Goal: Task Accomplishment & Management: Manage account settings

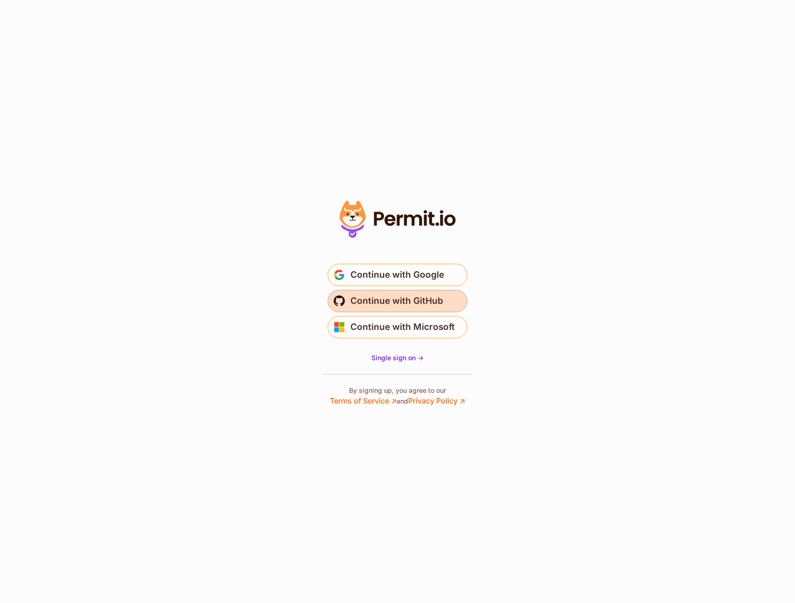
click at [379, 300] on span "Continue with GitHub" at bounding box center [397, 301] width 93 height 15
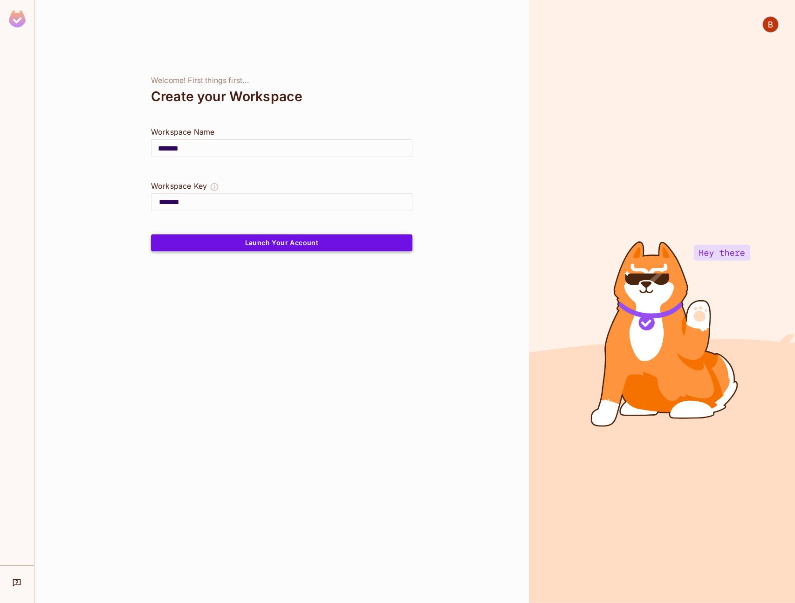
click at [231, 242] on button "Launch Your Account" at bounding box center [282, 243] width 262 height 17
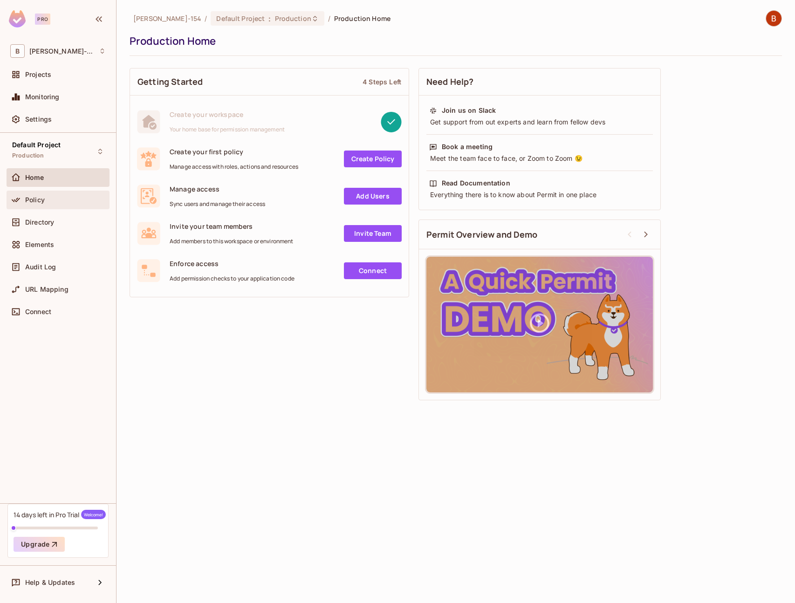
click at [42, 202] on span "Policy" at bounding box center [35, 199] width 20 height 7
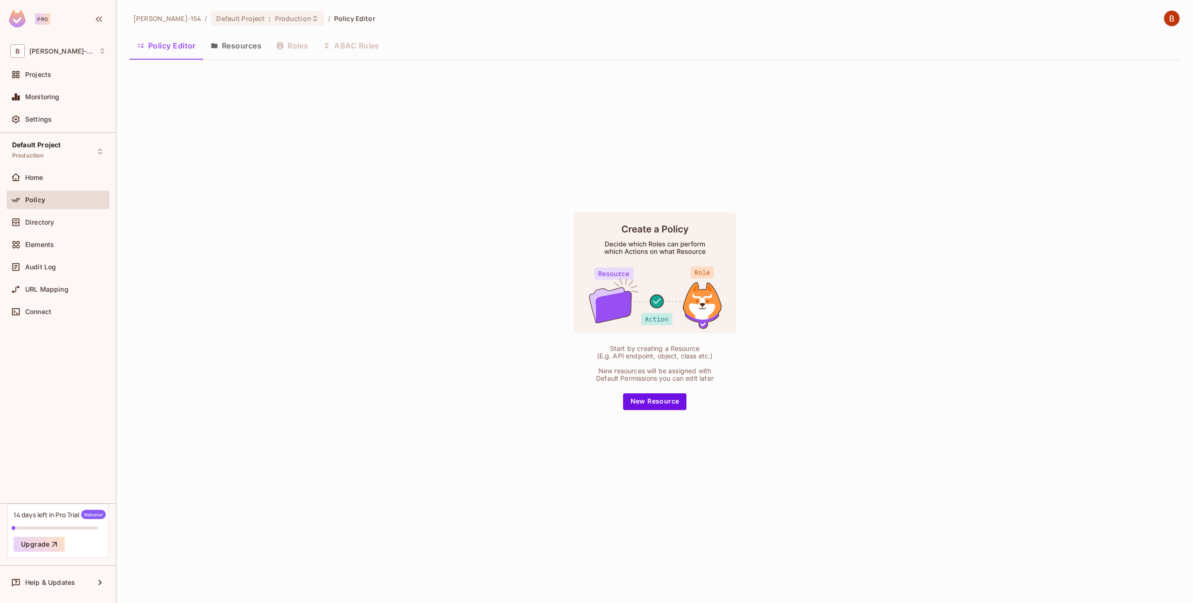
drag, startPoint x: 714, startPoint y: 478, endPoint x: 672, endPoint y: 425, distance: 68.0
click at [713, 474] on div "Start by creating a Resource (E.g. API endpoint, object, class etc.) New resour…" at bounding box center [655, 311] width 1051 height 487
click at [659, 407] on button "New Resource" at bounding box center [655, 401] width 64 height 17
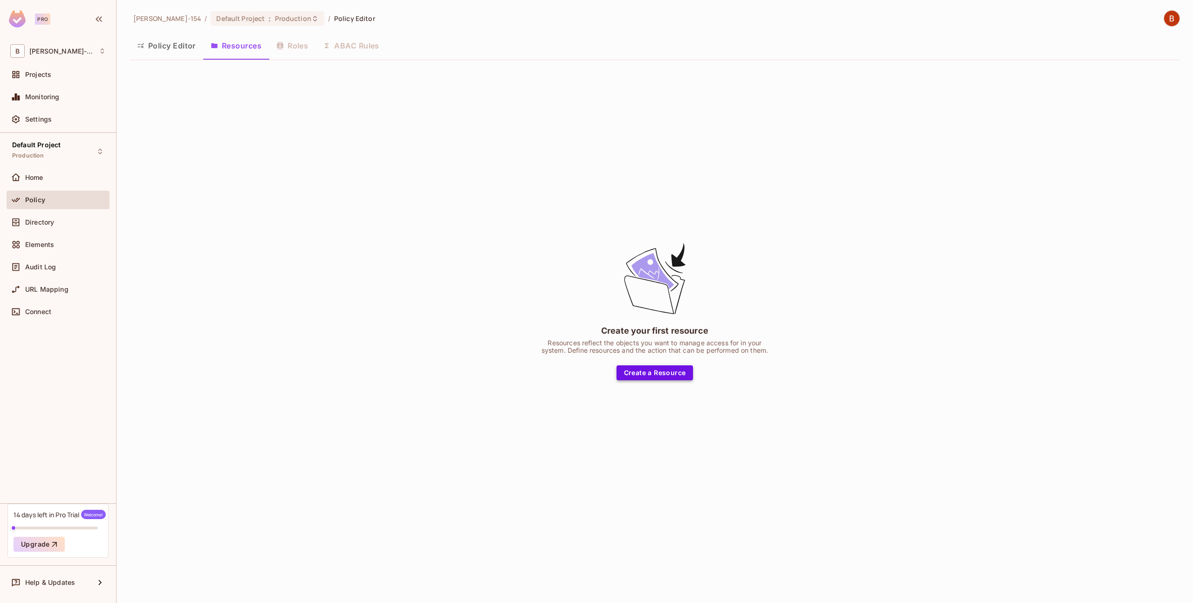
click at [653, 372] on button "Create a Resource" at bounding box center [655, 373] width 77 height 15
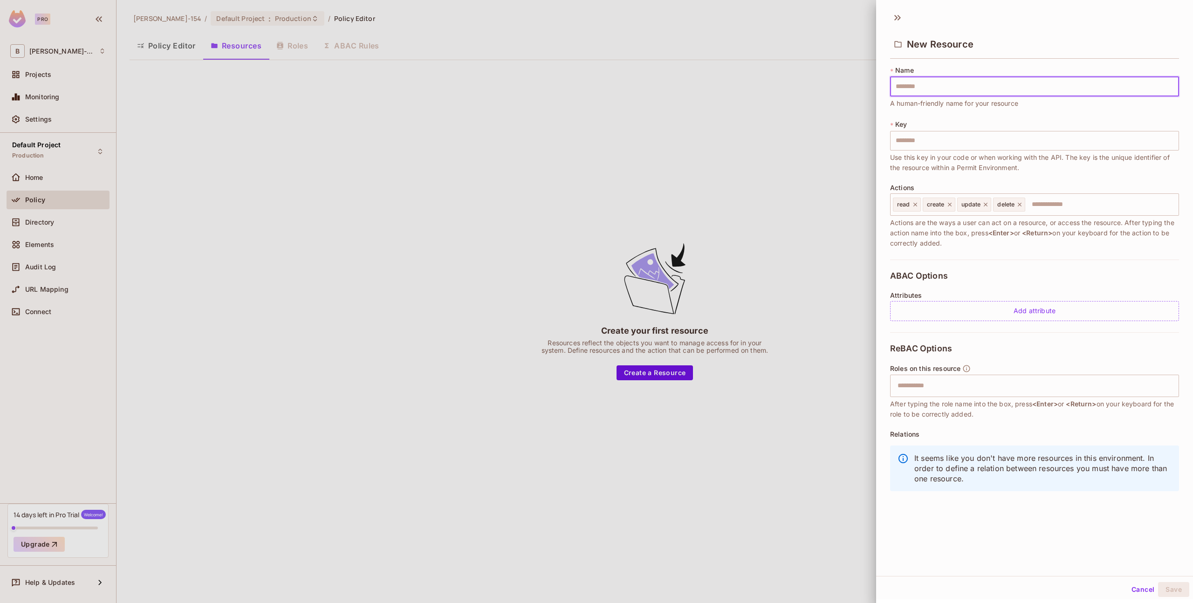
type input "*"
type input "**"
type input "***"
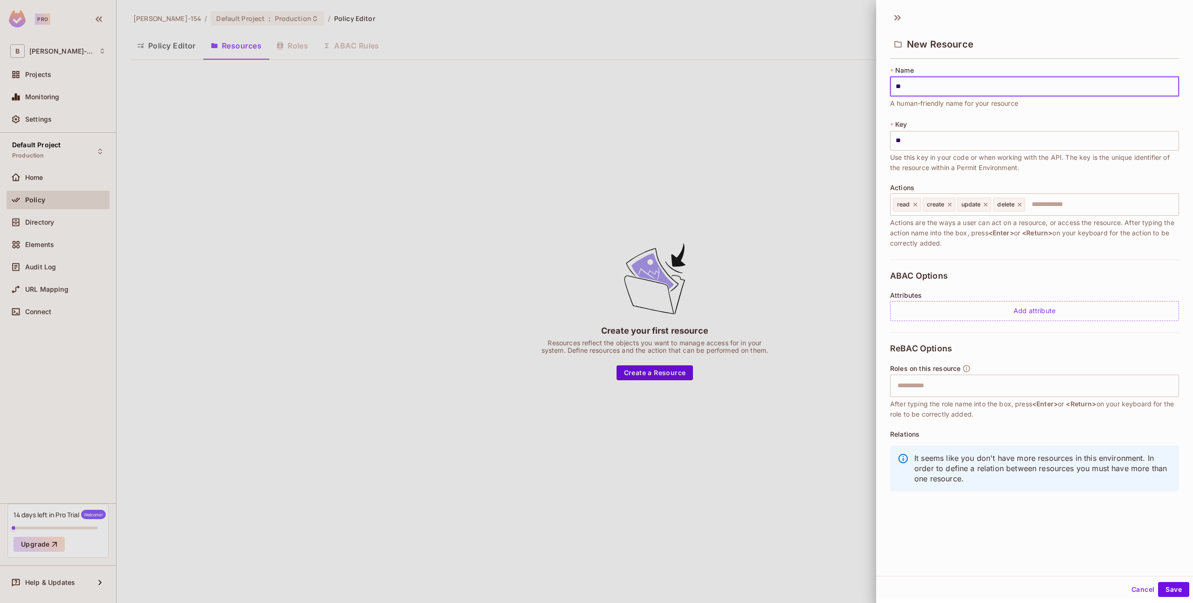
type input "***"
type input "****"
type input "*****"
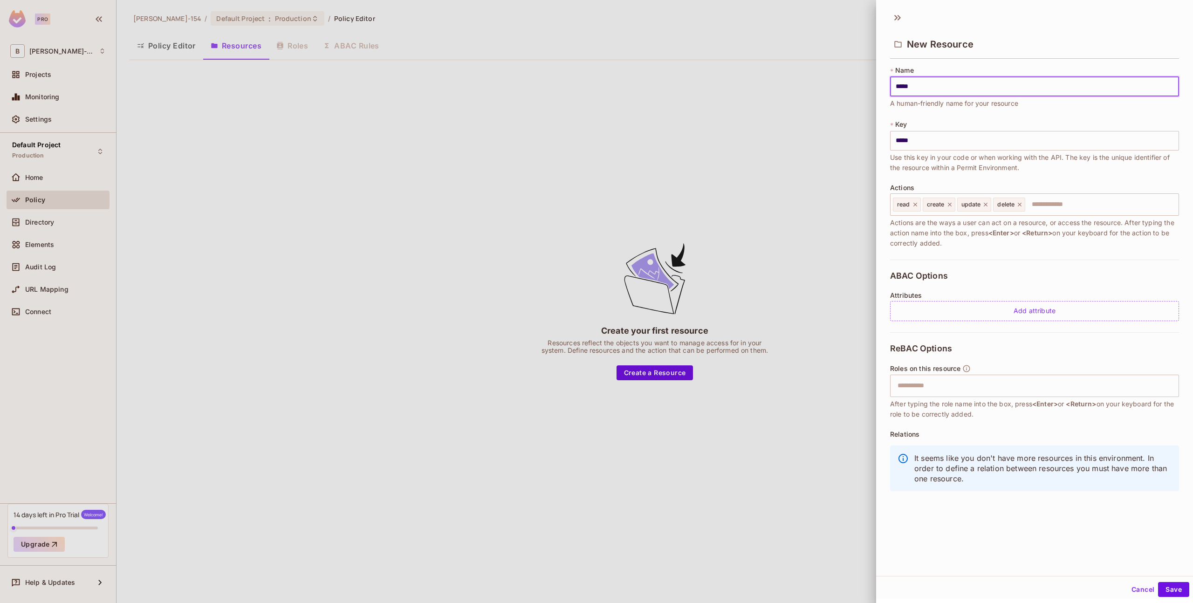
type input "******"
click at [795, 393] on input "text" at bounding box center [1033, 386] width 283 height 19
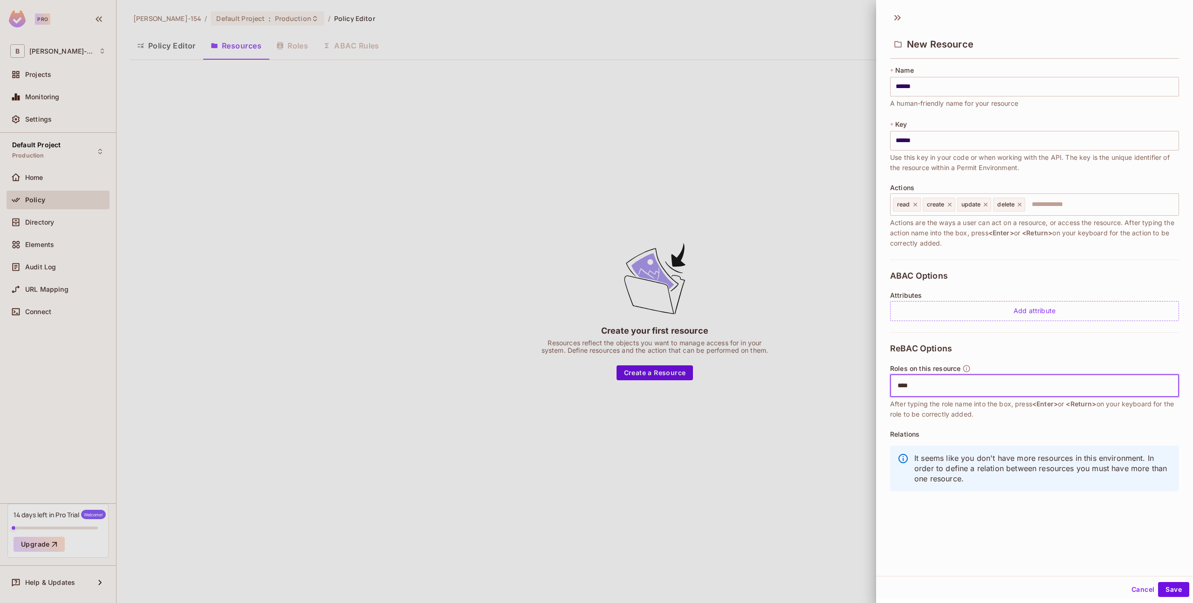
type input "*****"
type input "******"
click at [795, 593] on button "Save" at bounding box center [1174, 589] width 31 height 15
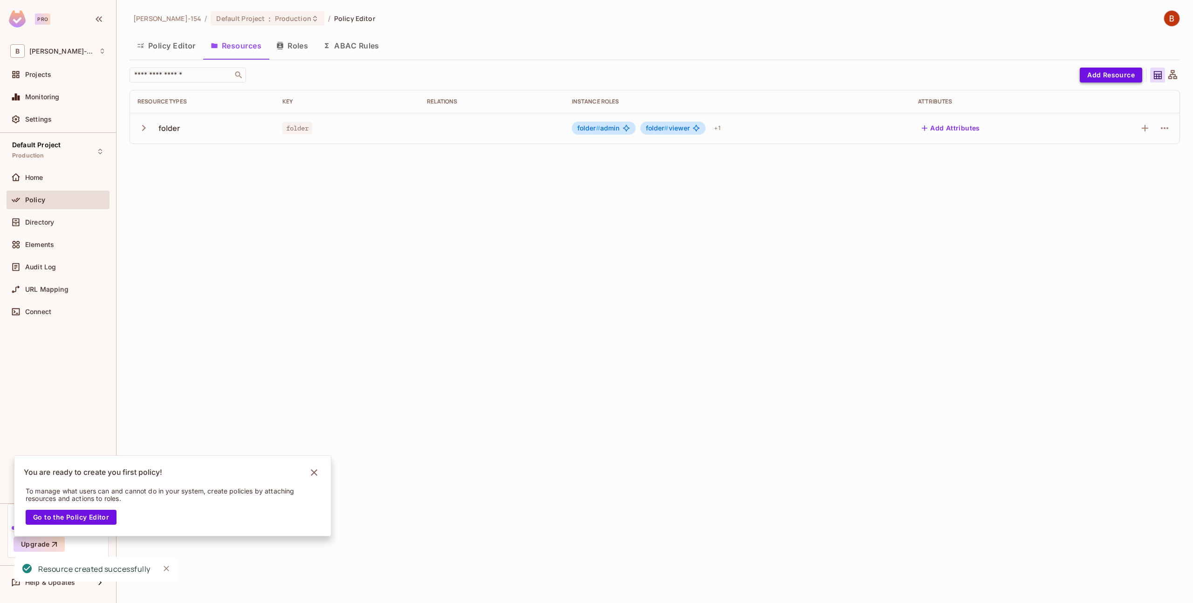
click at [795, 81] on button "Add Resource" at bounding box center [1111, 75] width 62 height 15
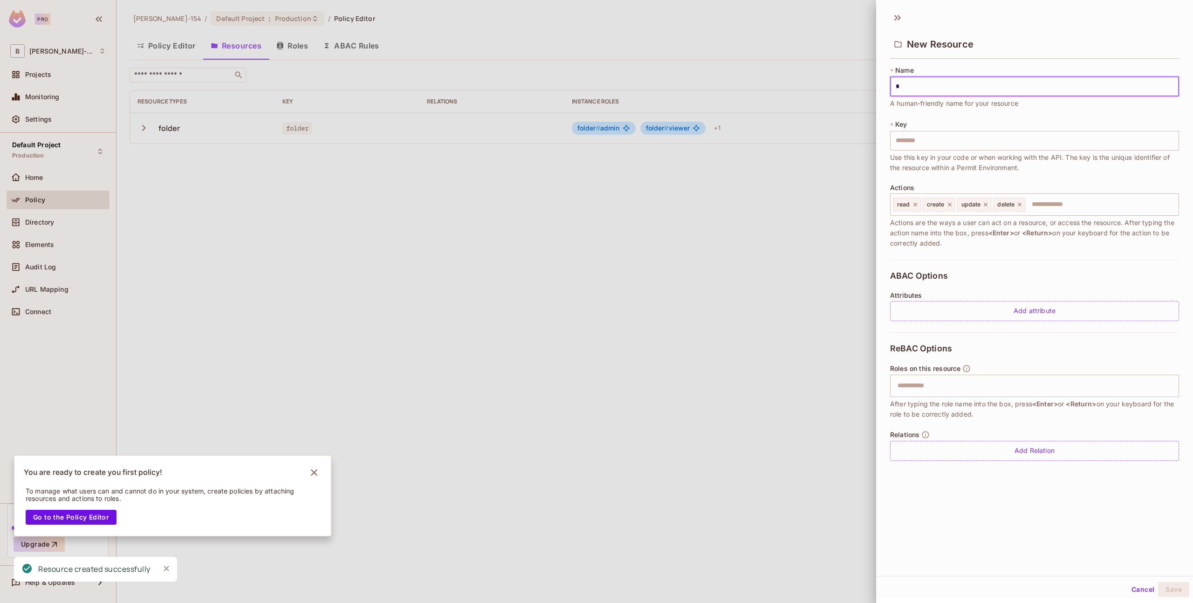
type input "**"
type input "***"
type input "****"
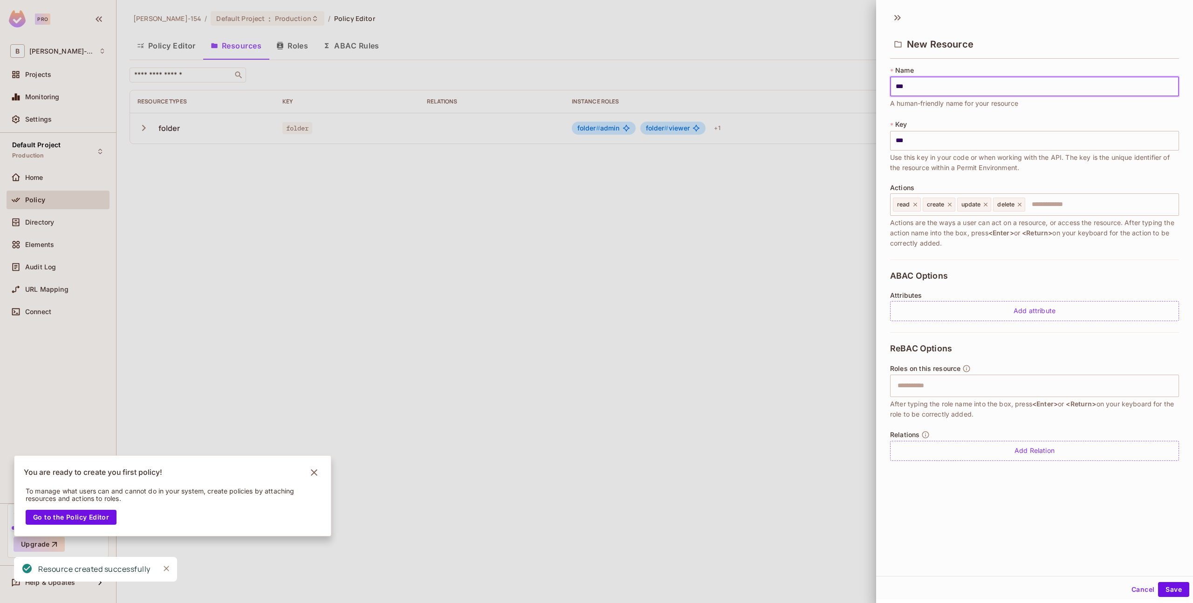
type input "****"
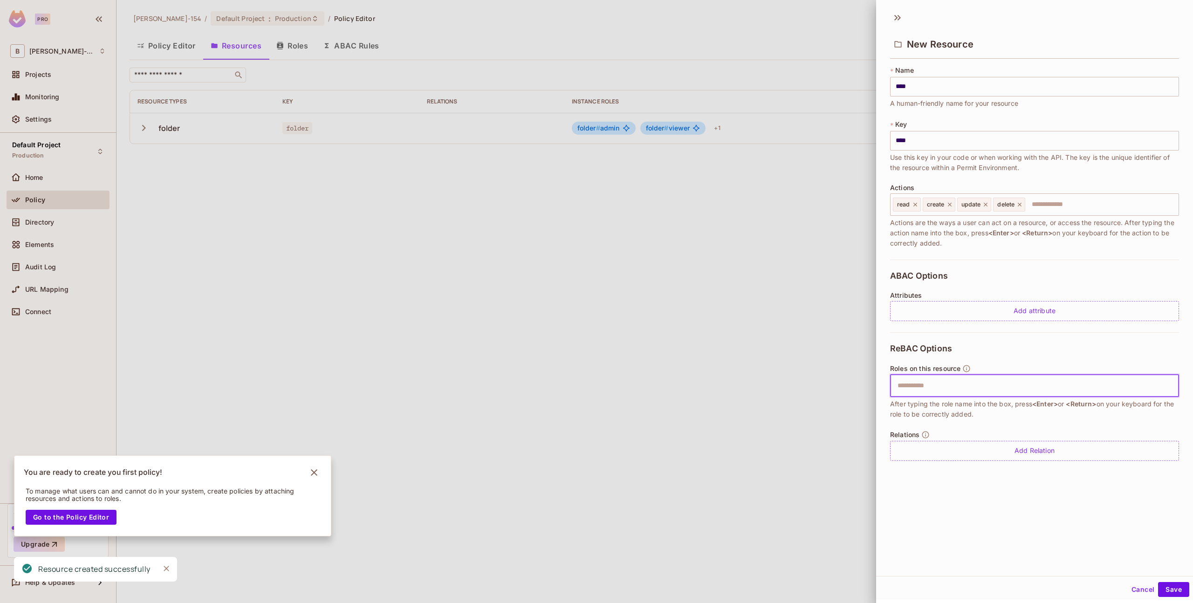
click at [795, 391] on input "text" at bounding box center [1033, 386] width 283 height 19
type input "*****"
type input "**"
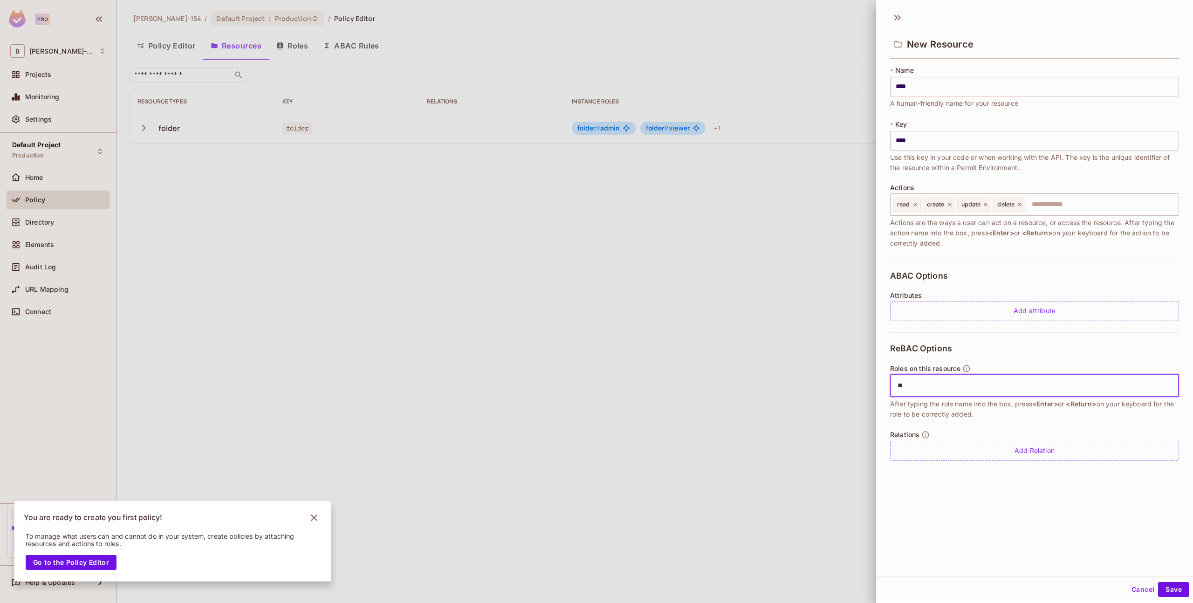
type input "*"
type input "******"
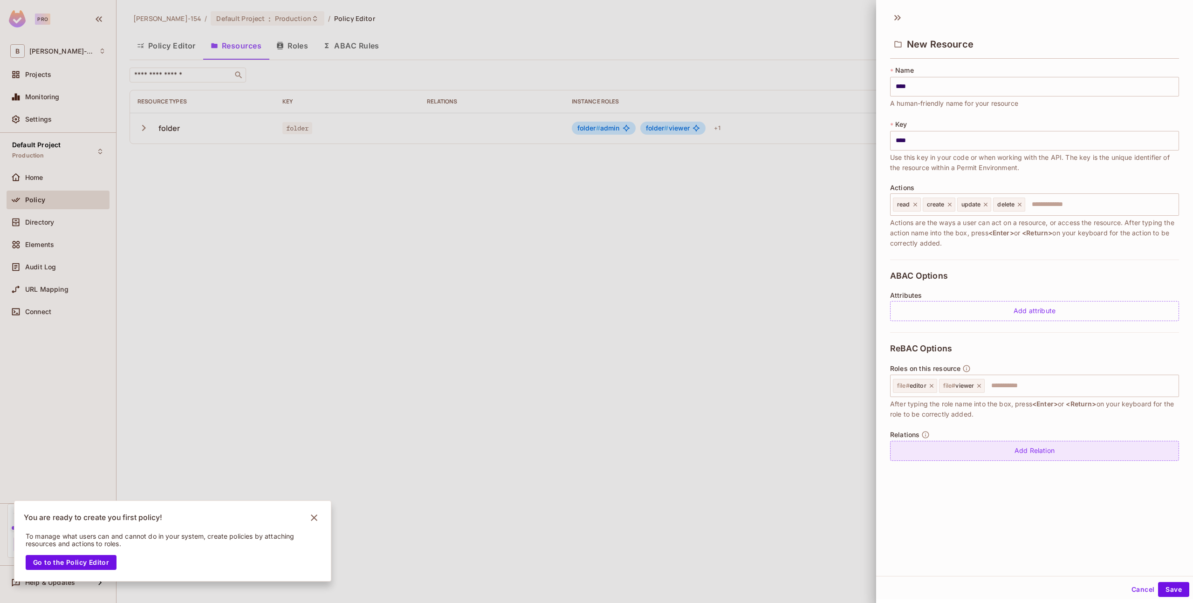
click at [795, 455] on div "Add Relation" at bounding box center [1034, 451] width 289 height 20
click at [795, 450] on body "Pro B Bob-154 Projects Monitoring Settings Default Project Production Home Poli…" at bounding box center [596, 301] width 1193 height 603
click at [795, 450] on div at bounding box center [596, 301] width 1193 height 603
click at [795, 454] on icon at bounding box center [1156, 452] width 7 height 7
click at [795, 455] on body "Pro B Bob-154 Projects Monitoring Settings Default Project Production Home Poli…" at bounding box center [596, 301] width 1193 height 603
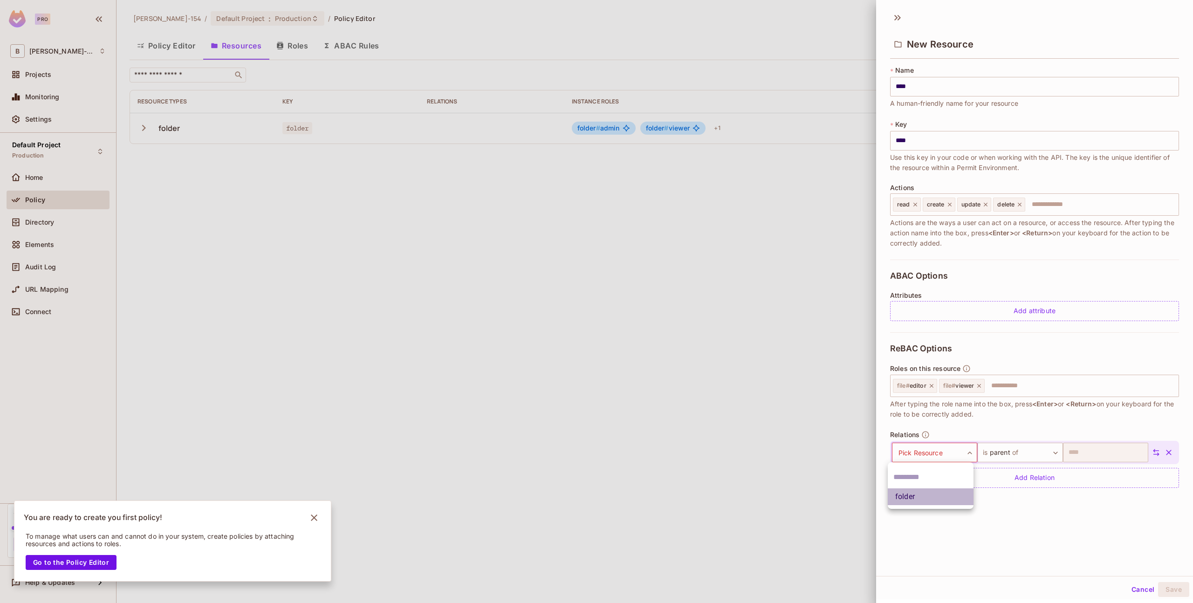
click at [795, 501] on li "folder" at bounding box center [931, 497] width 86 height 17
click at [795, 591] on button "Save" at bounding box center [1174, 589] width 31 height 15
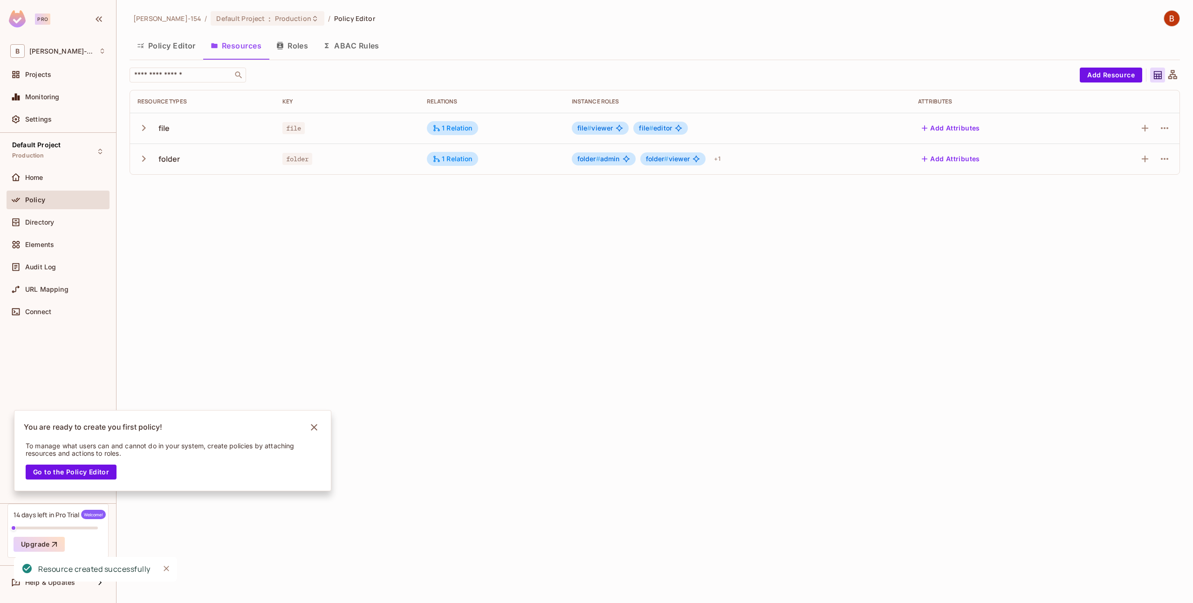
click at [359, 287] on div "Bob-154 / Default Project : Production / Policy Editor Policy Editor Resources …" at bounding box center [655, 301] width 1077 height 603
click at [156, 45] on button "Policy Editor" at bounding box center [167, 45] width 74 height 23
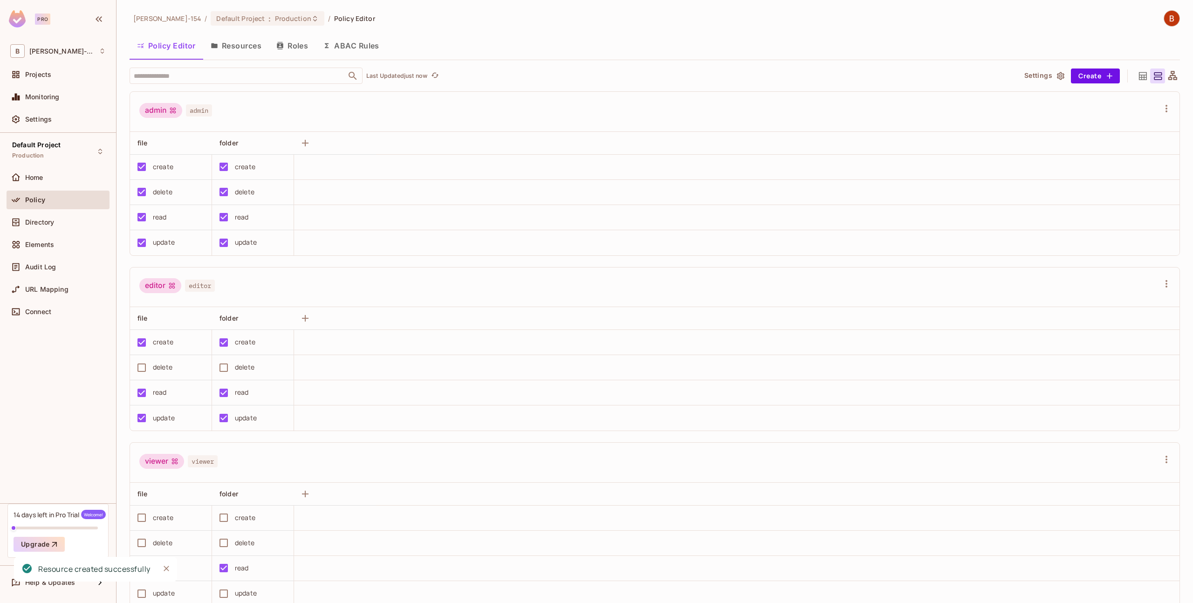
click at [287, 50] on button "Roles" at bounding box center [292, 45] width 47 height 23
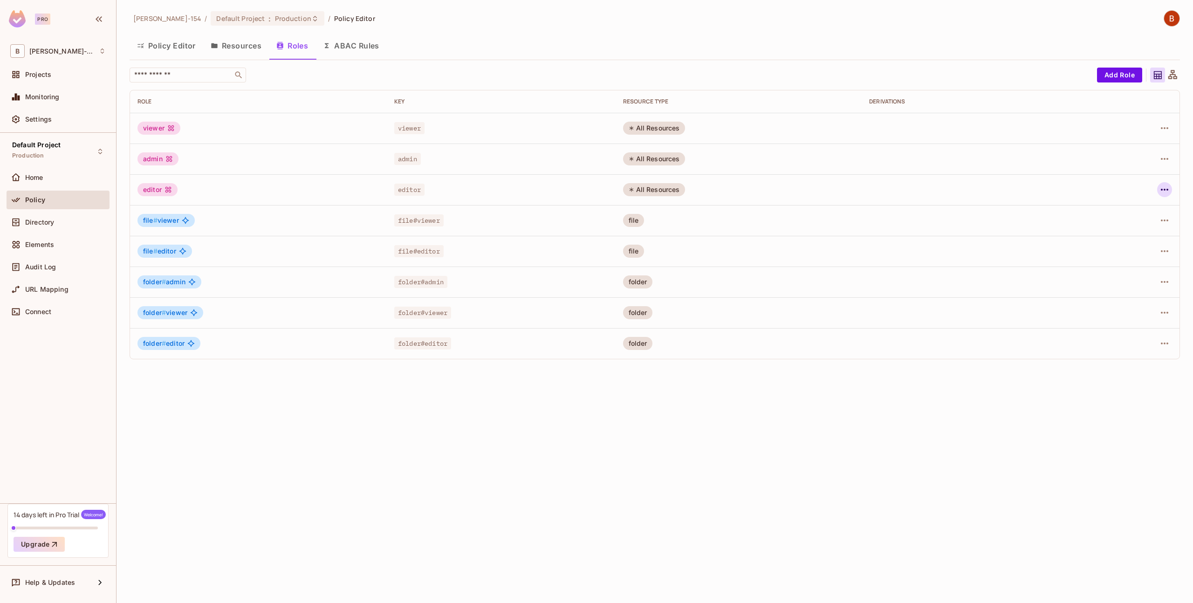
click at [795, 189] on icon "button" at bounding box center [1164, 189] width 11 height 11
click at [795, 215] on li "Edit Role" at bounding box center [1124, 211] width 83 height 21
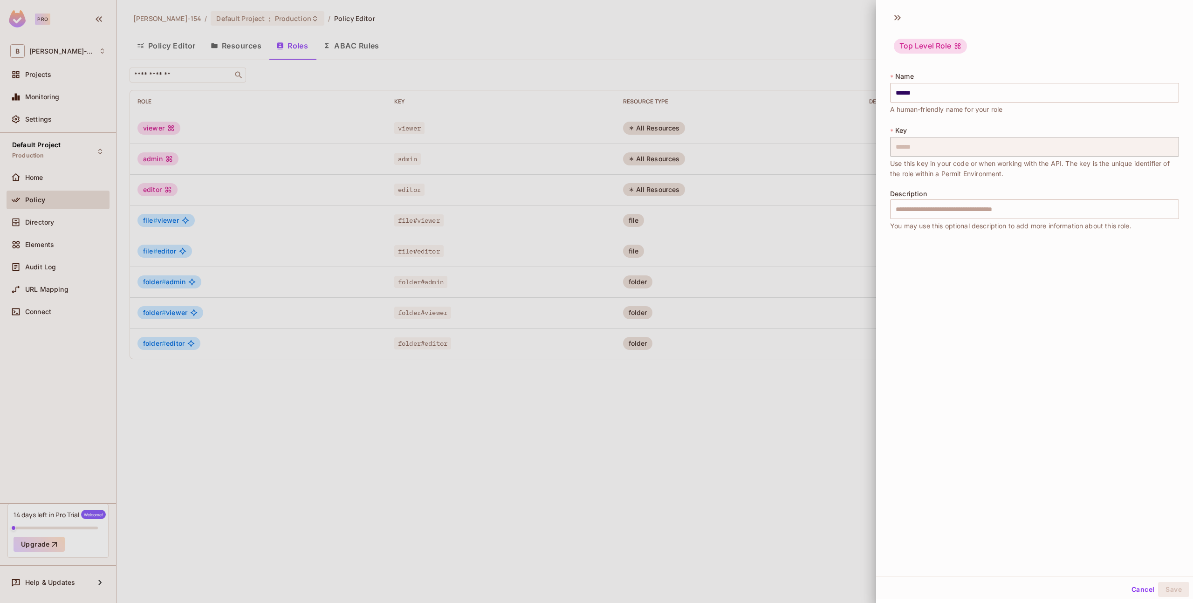
click at [690, 364] on div at bounding box center [596, 301] width 1193 height 603
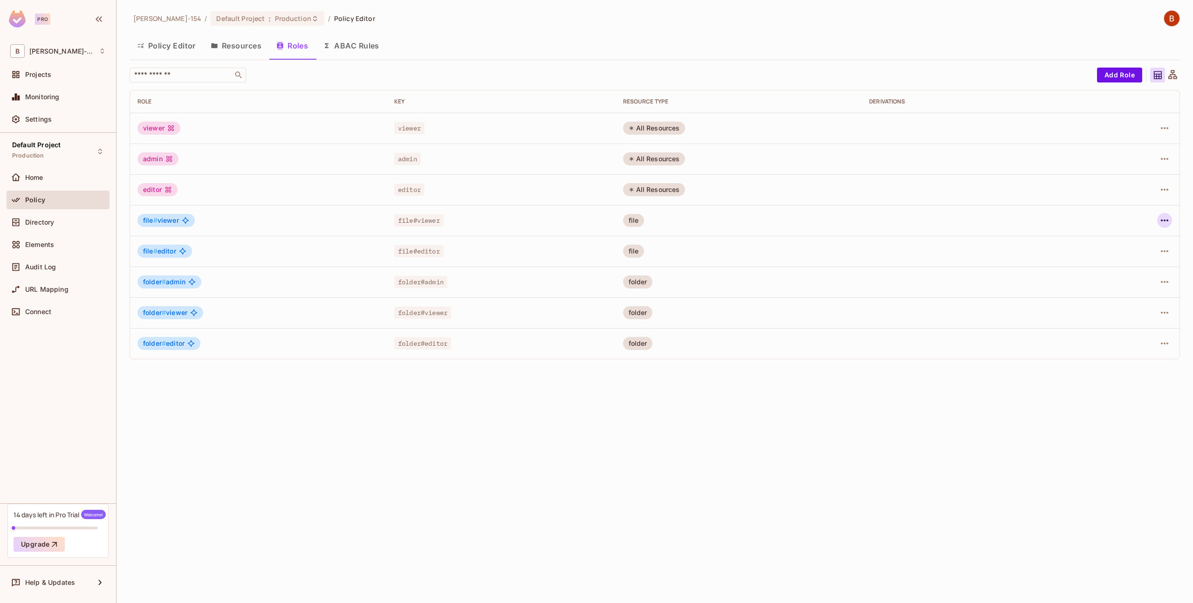
click at [795, 223] on icon "button" at bounding box center [1164, 220] width 11 height 11
click at [795, 248] on li "Edit Role" at bounding box center [1124, 242] width 83 height 21
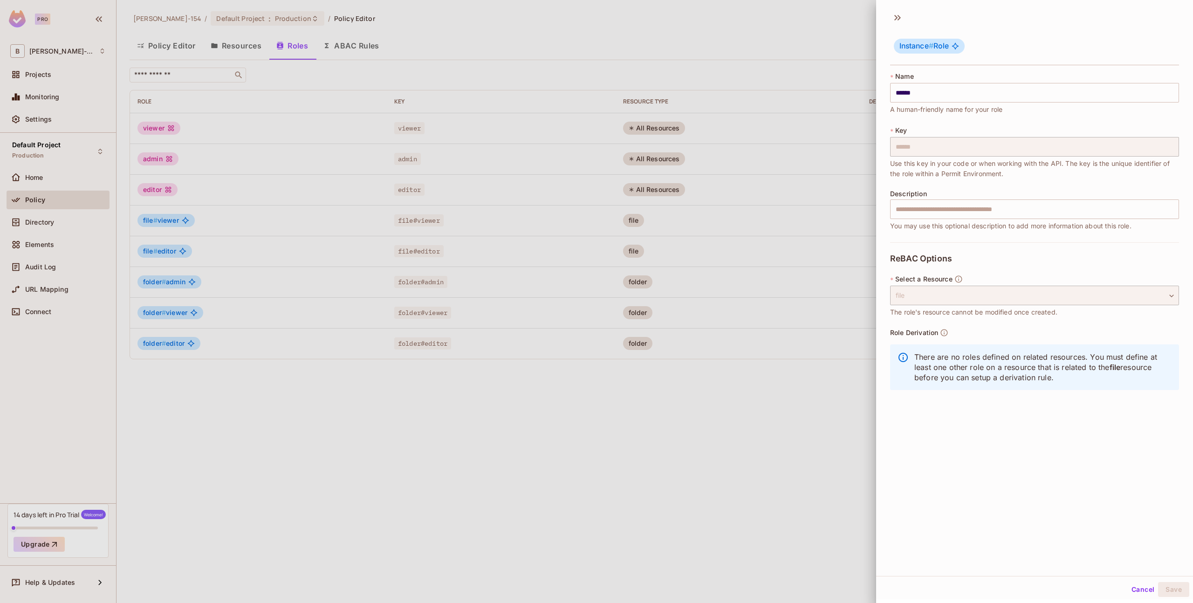
click at [646, 484] on div at bounding box center [596, 301] width 1193 height 603
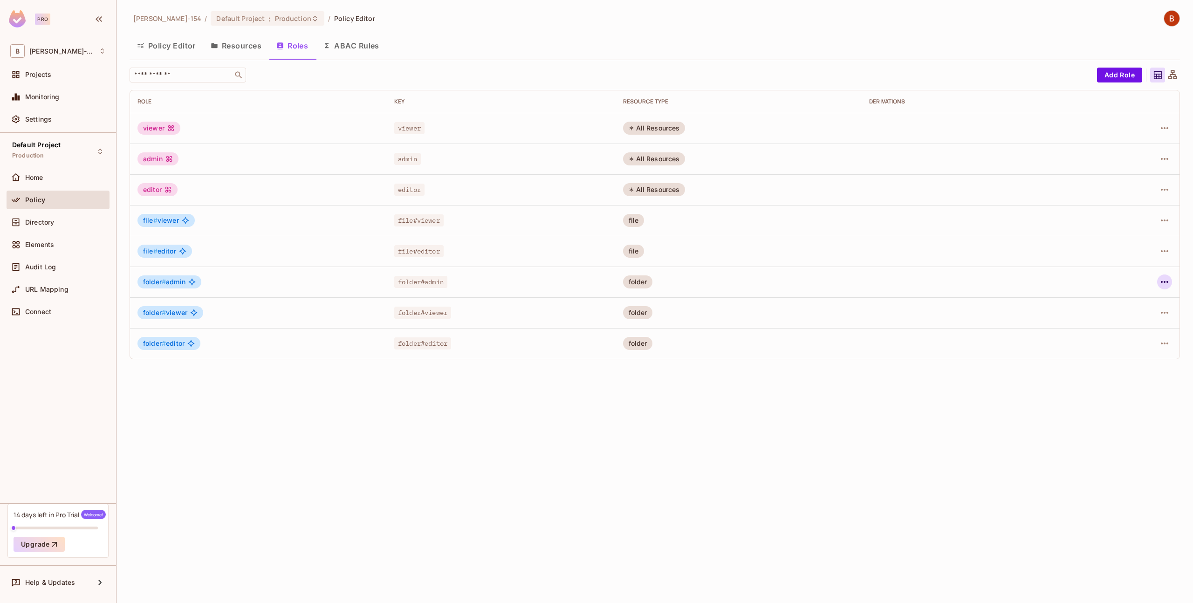
click at [795, 287] on icon "button" at bounding box center [1164, 281] width 11 height 11
click at [795, 307] on li "Edit Role" at bounding box center [1124, 303] width 83 height 21
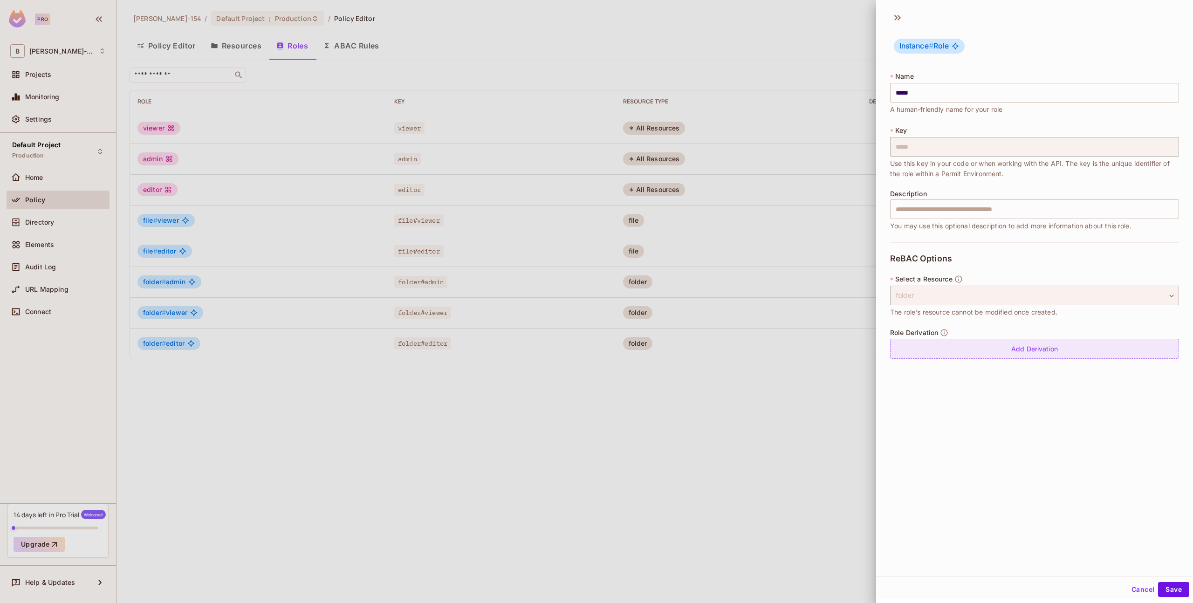
click at [795, 359] on div "Add Derivation" at bounding box center [1034, 349] width 289 height 20
click at [795, 357] on body "Pro B Bob-154 Projects Monitoring Settings Default Project Production Home Poli…" at bounding box center [596, 301] width 1193 height 603
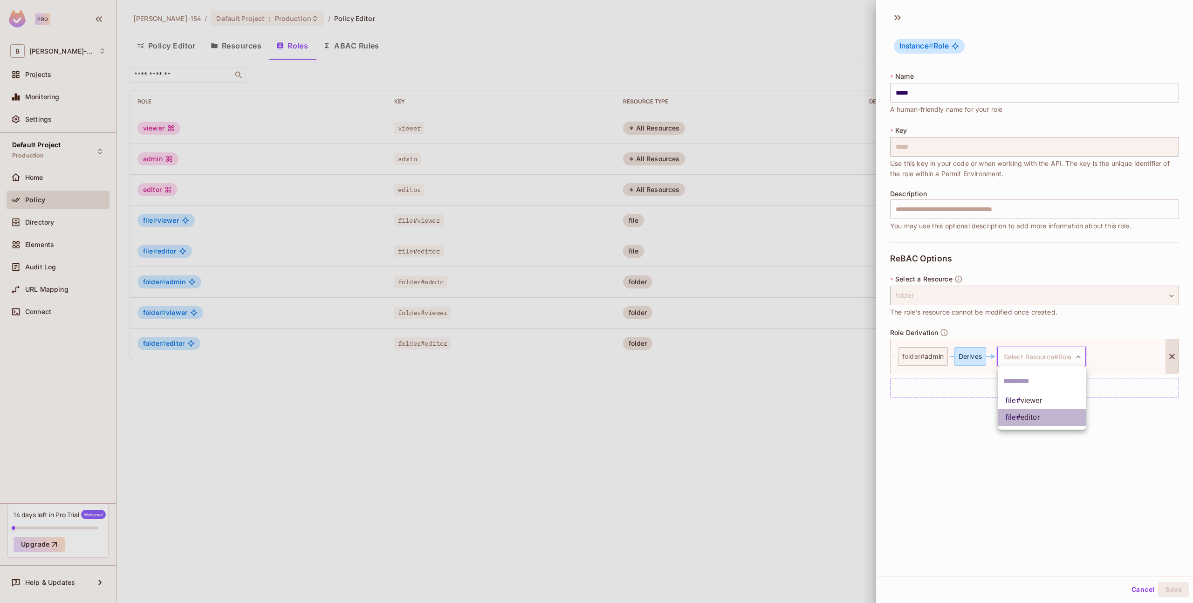
click at [795, 419] on span "editor" at bounding box center [1030, 417] width 19 height 9
click at [795, 402] on body "Pro B Bob-154 Projects Monitoring Settings Default Project Production Home Poli…" at bounding box center [596, 301] width 1193 height 603
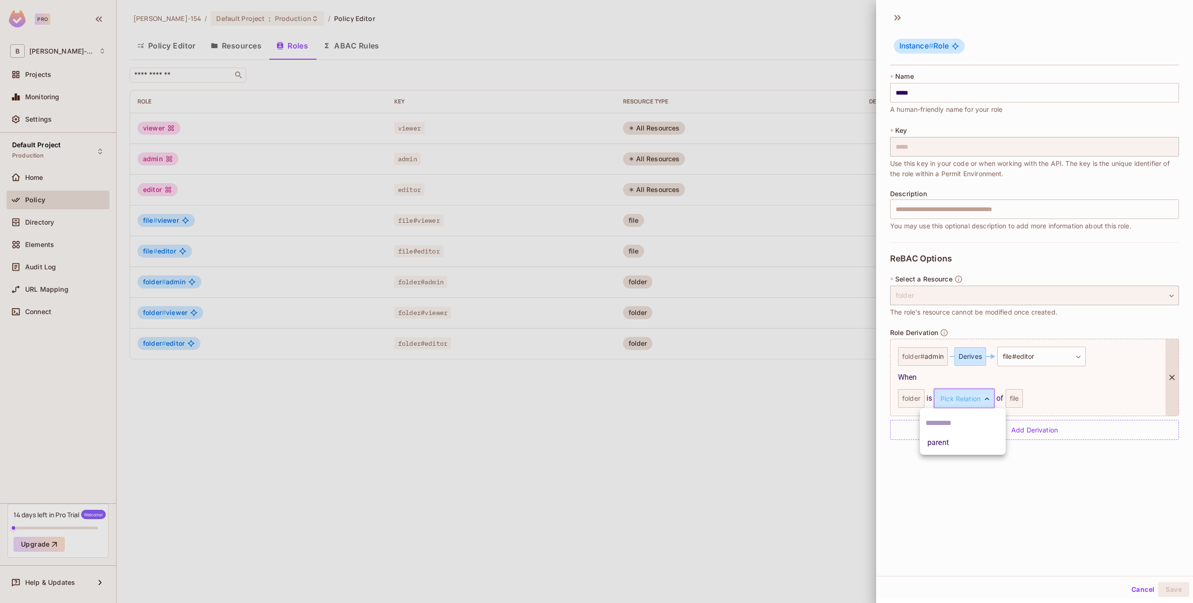
click at [795, 443] on li "parent" at bounding box center [963, 443] width 86 height 17
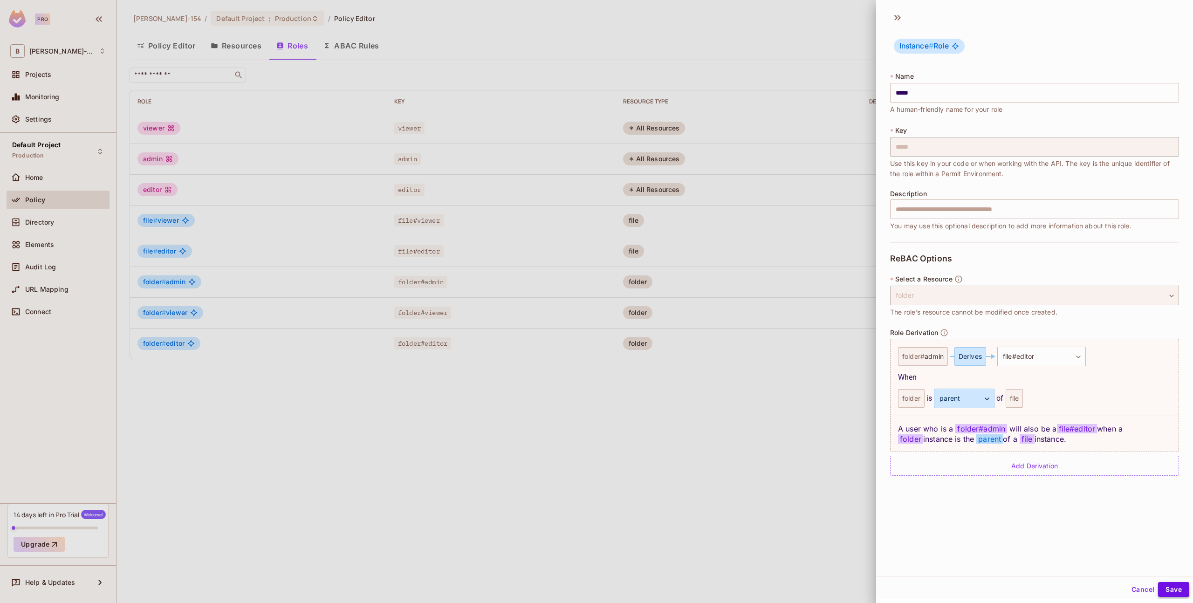
click at [795, 590] on button "Save" at bounding box center [1174, 589] width 31 height 15
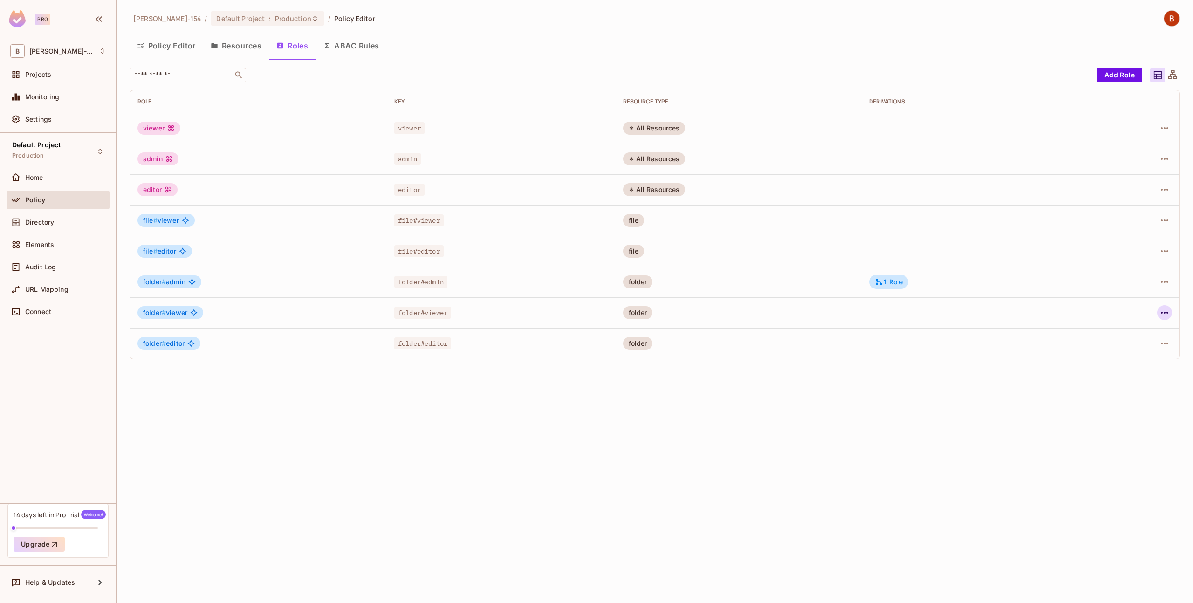
click at [795, 312] on icon "button" at bounding box center [1164, 313] width 7 height 2
click at [795, 335] on li "Edit Role" at bounding box center [1124, 334] width 83 height 21
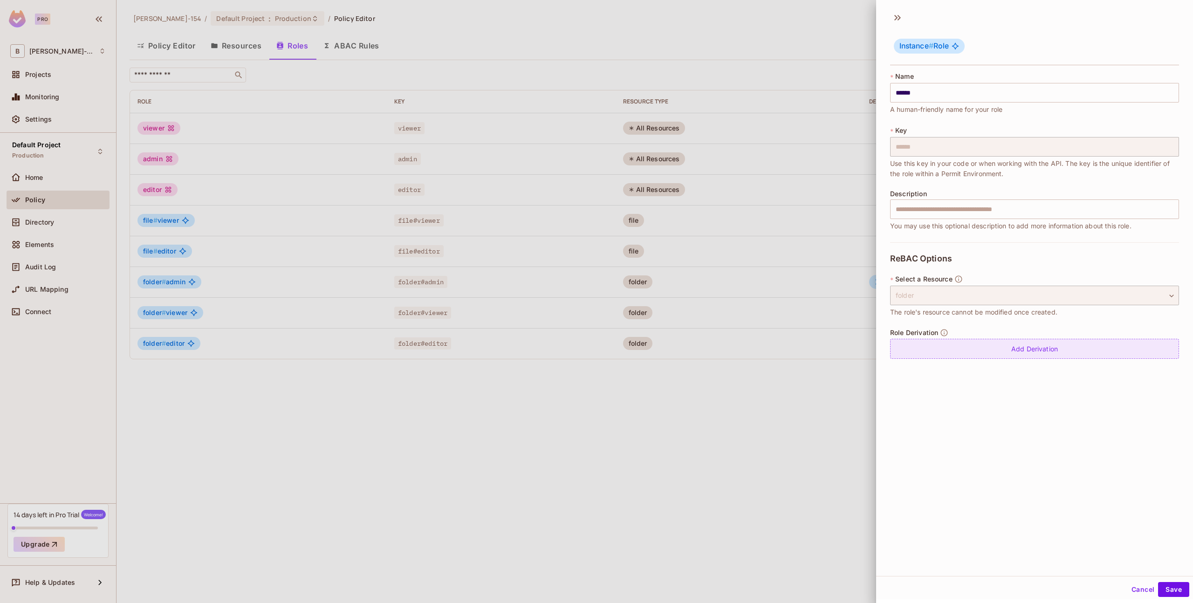
click at [795, 350] on div "Add Derivation" at bounding box center [1034, 349] width 289 height 20
click at [795, 359] on body "Pro B Bob-154 Projects Monitoring Settings Default Project Production Home Poli…" at bounding box center [596, 301] width 1193 height 603
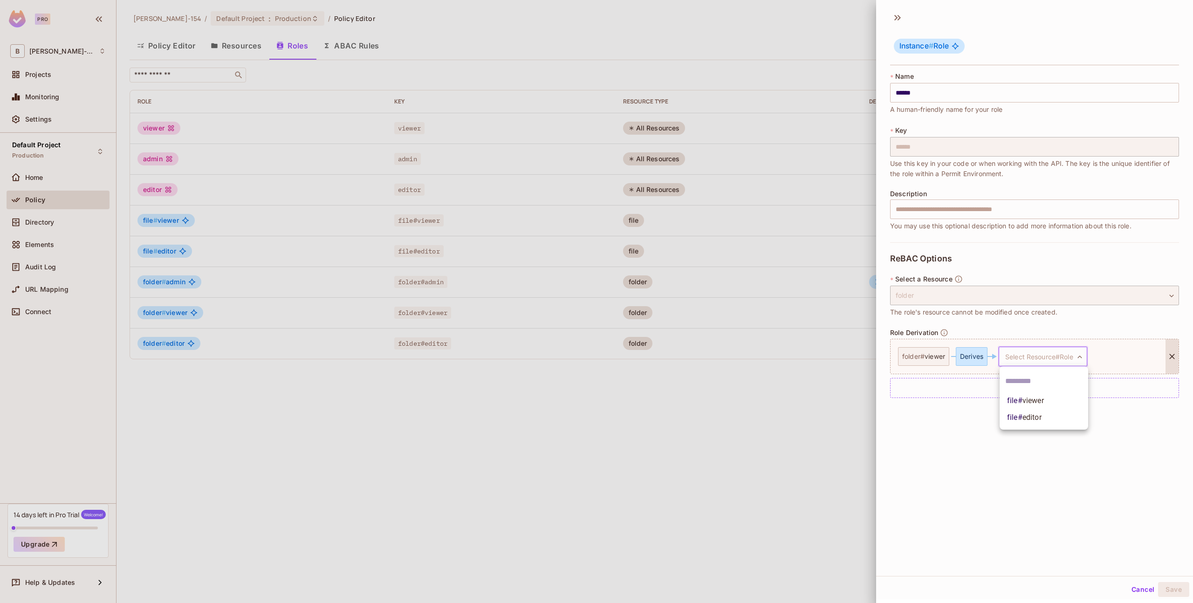
click at [795, 403] on span "viewer" at bounding box center [1033, 400] width 21 height 9
click at [795, 404] on body "Pro B Bob-154 Projects Monitoring Settings Default Project Production Home Poli…" at bounding box center [596, 301] width 1193 height 603
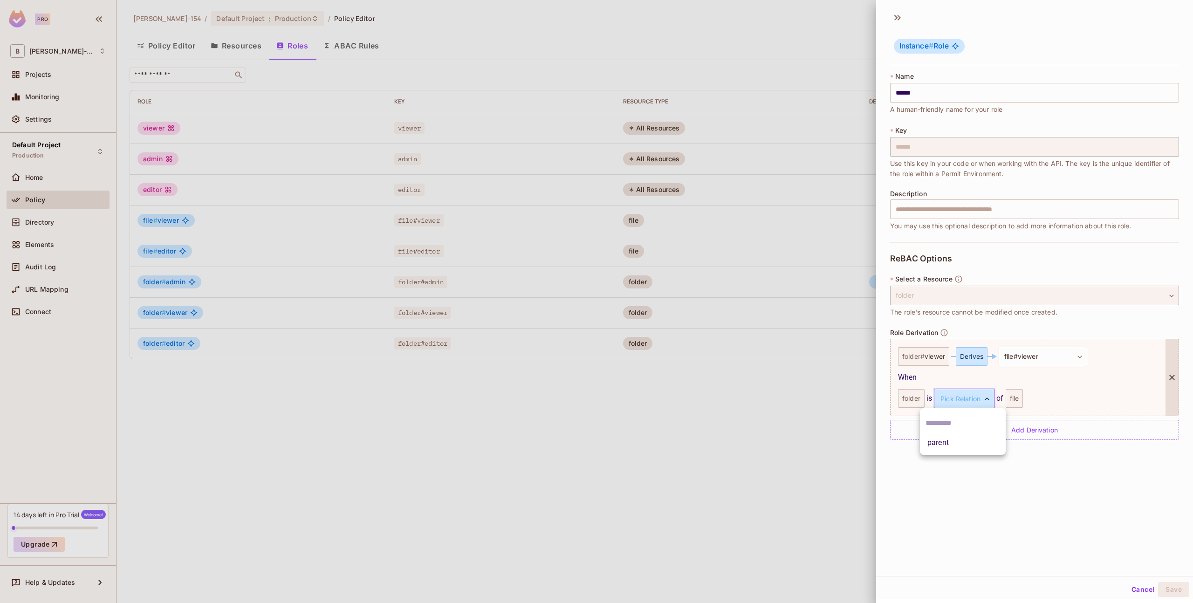
click at [795, 443] on li "parent" at bounding box center [963, 443] width 86 height 17
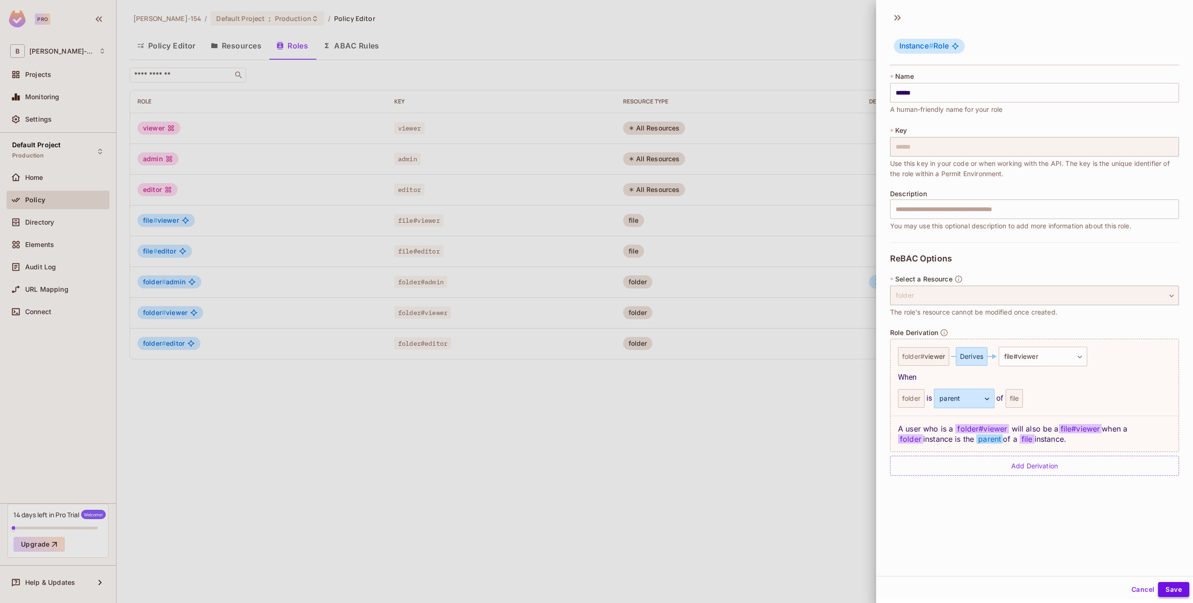
click at [795, 593] on button "Save" at bounding box center [1174, 589] width 31 height 15
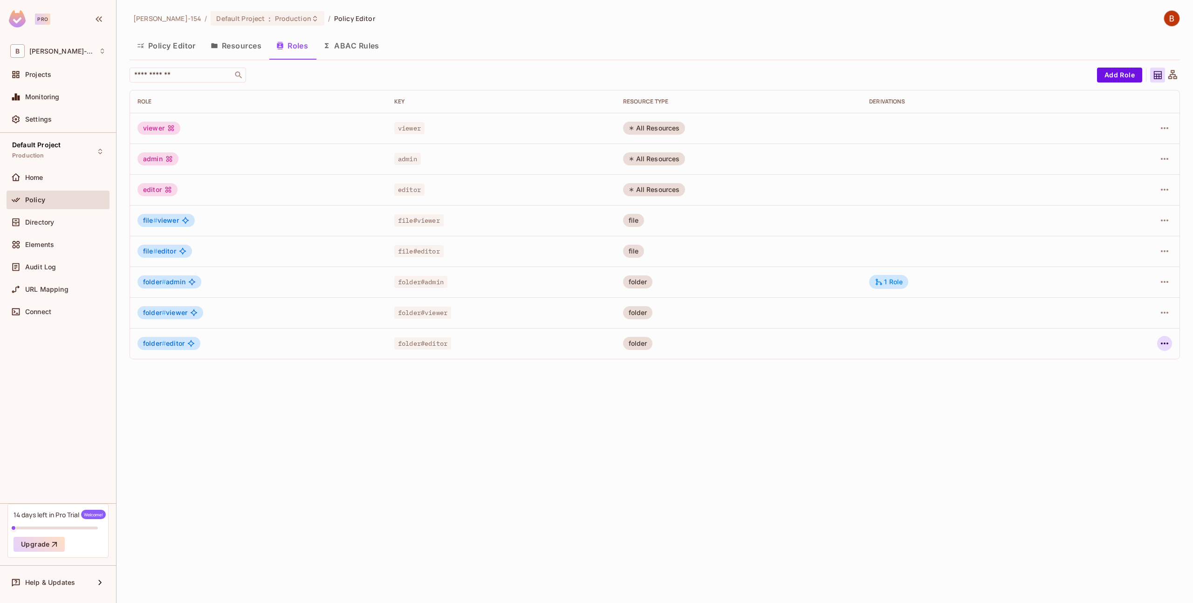
click at [795, 345] on icon "button" at bounding box center [1164, 343] width 11 height 11
click at [795, 368] on div "Edit Role" at bounding box center [1124, 364] width 28 height 9
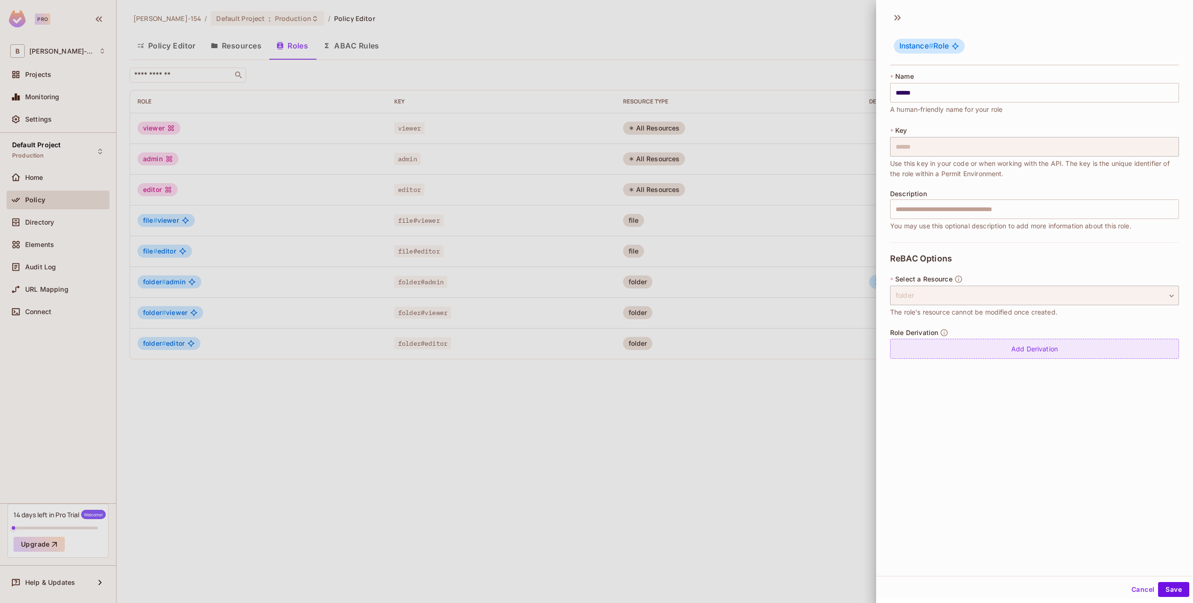
click at [795, 354] on div "Add Derivation" at bounding box center [1034, 349] width 289 height 20
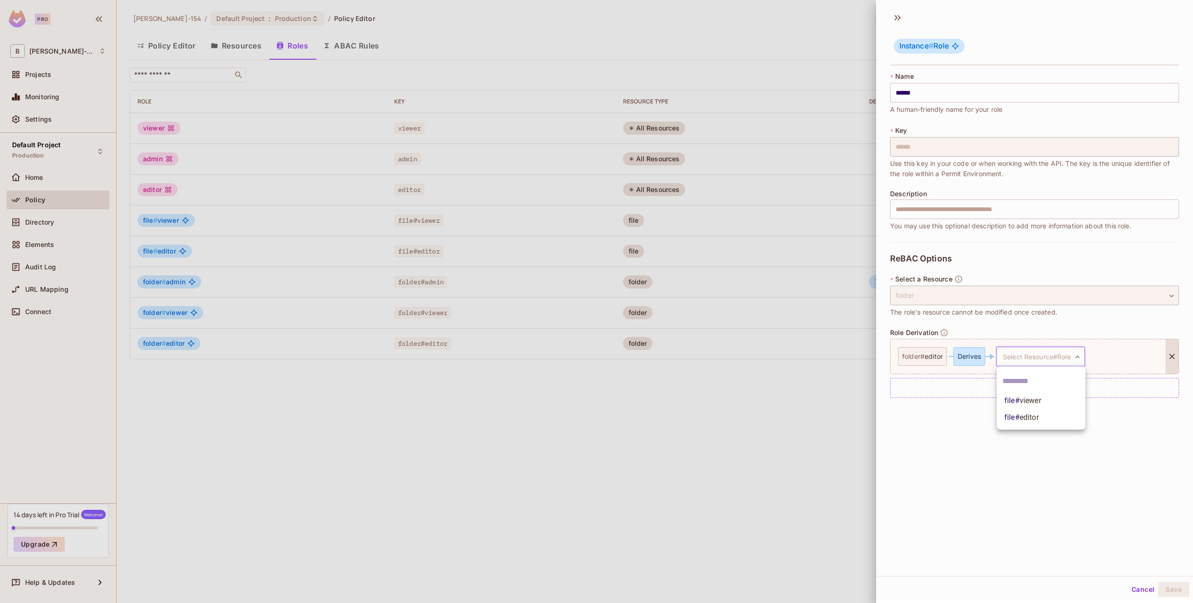
click at [795, 362] on body "Pro B Bob-154 Projects Monitoring Settings Default Project Production Home Poli…" at bounding box center [596, 301] width 1193 height 603
drag, startPoint x: 1025, startPoint y: 400, endPoint x: 1025, endPoint y: 421, distance: 20.5
click at [795, 421] on ul "file # viewer file # editor" at bounding box center [1041, 397] width 89 height 63
click at [795, 421] on span "editor" at bounding box center [1029, 417] width 19 height 9
click at [795, 407] on body "Pro B Bob-154 Projects Monitoring Settings Default Project Production Home Poli…" at bounding box center [596, 301] width 1193 height 603
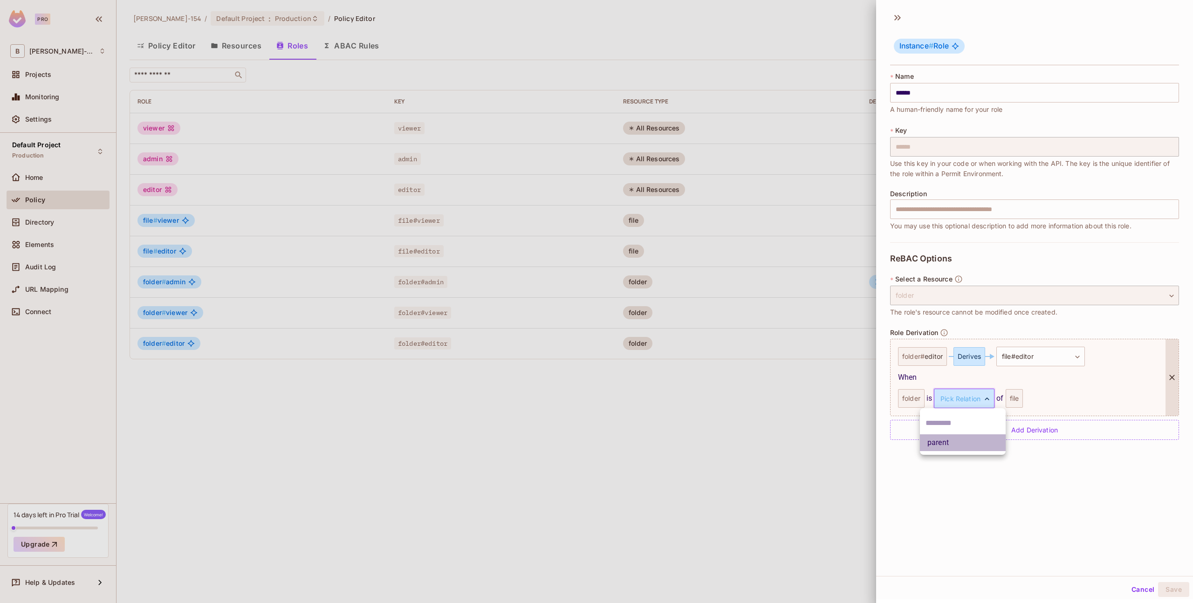
click at [795, 441] on li "parent" at bounding box center [963, 443] width 86 height 17
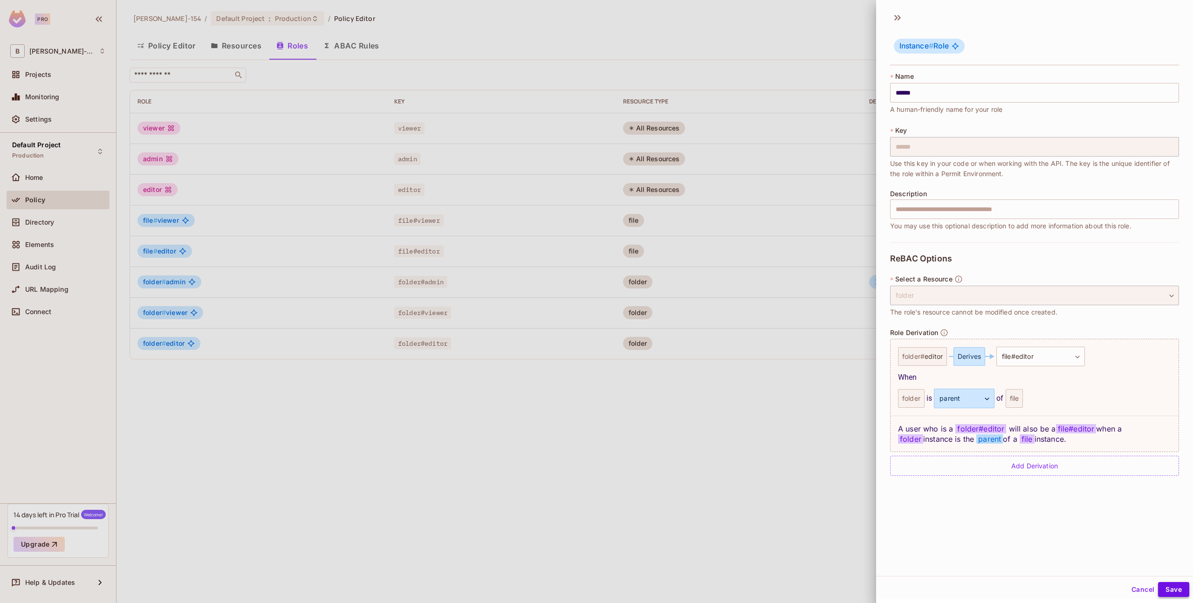
click at [795, 591] on button "Save" at bounding box center [1174, 589] width 31 height 15
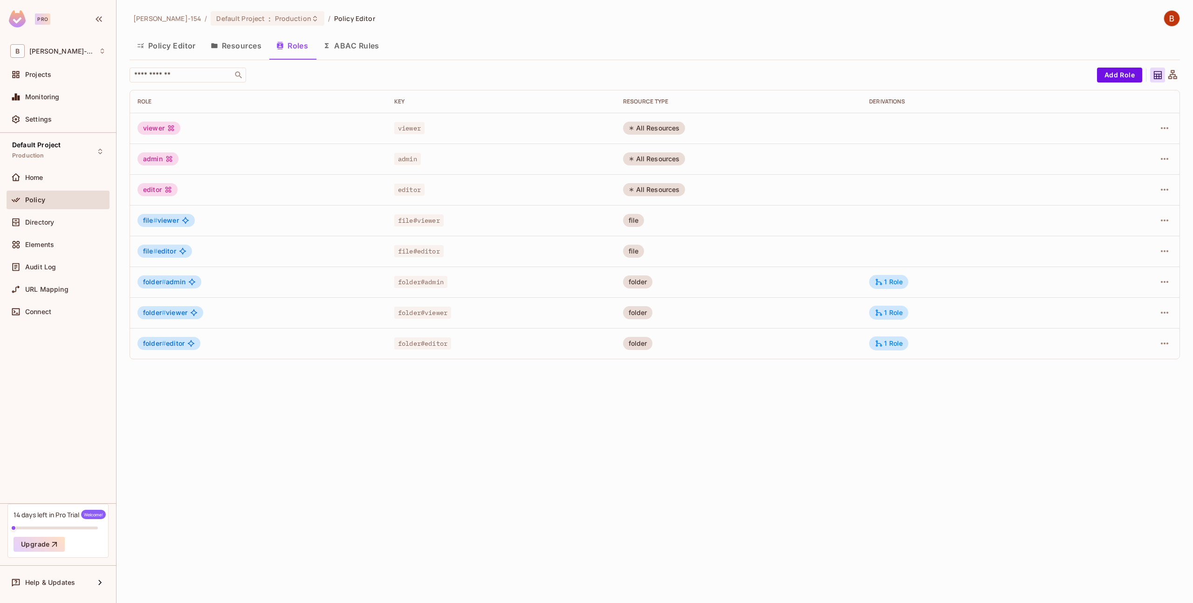
click at [795, 190] on div at bounding box center [1132, 189] width 80 height 15
click at [795, 193] on icon "button" at bounding box center [1164, 189] width 11 height 11
click at [795, 218] on li "Edit Role" at bounding box center [1124, 211] width 83 height 21
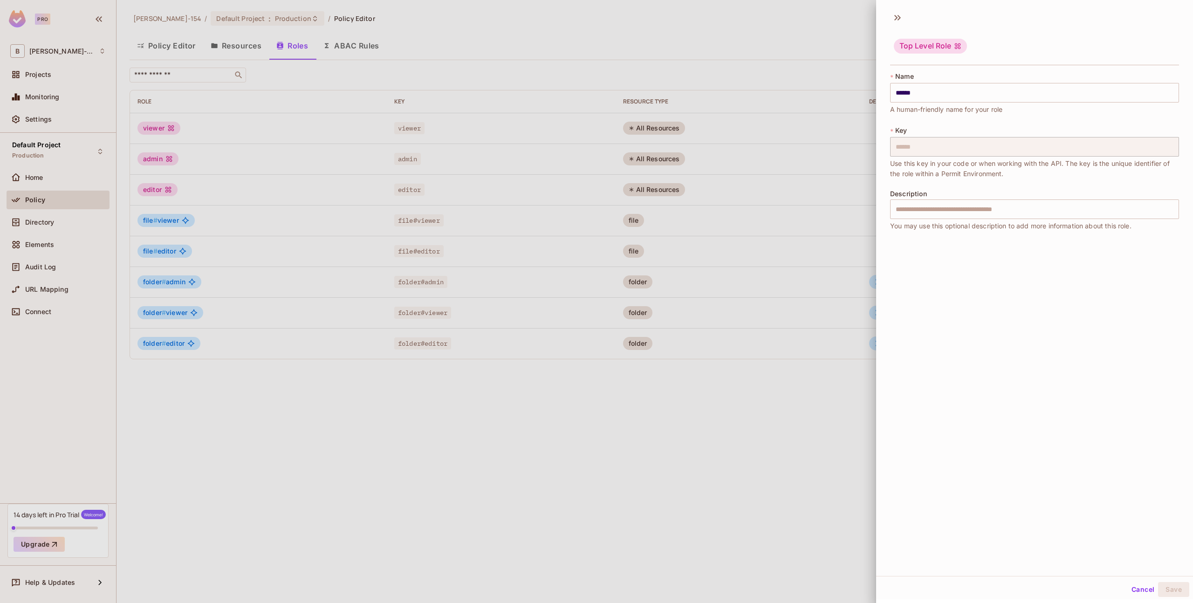
click at [728, 447] on div at bounding box center [596, 301] width 1193 height 603
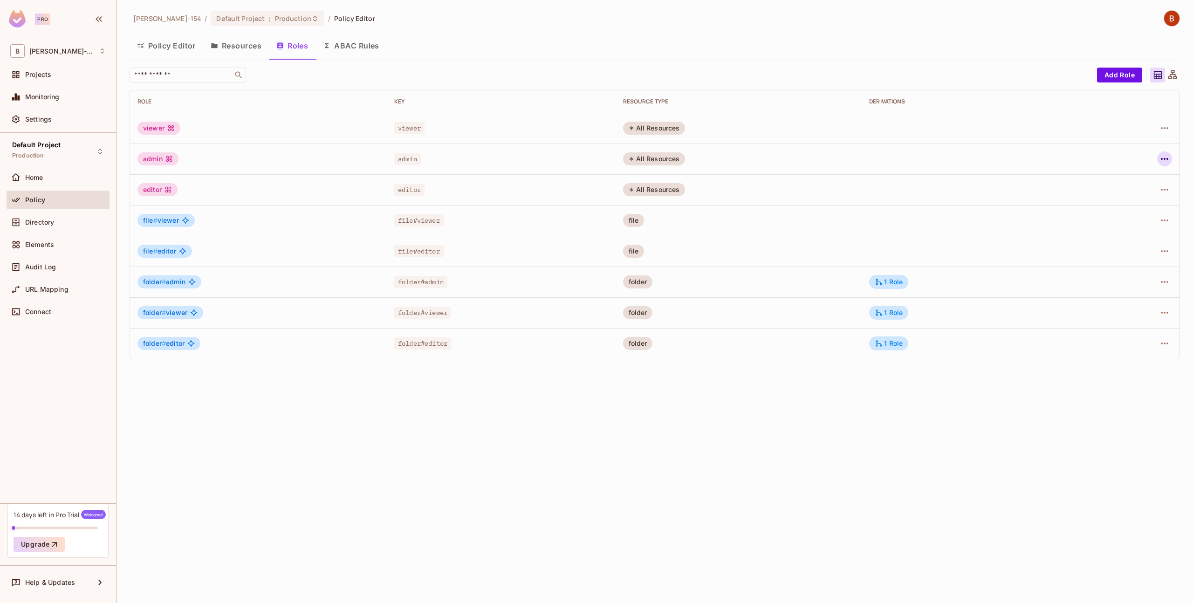
click at [795, 165] on button "button" at bounding box center [1165, 159] width 15 height 15
click at [795, 184] on li "Edit Role" at bounding box center [1124, 180] width 83 height 21
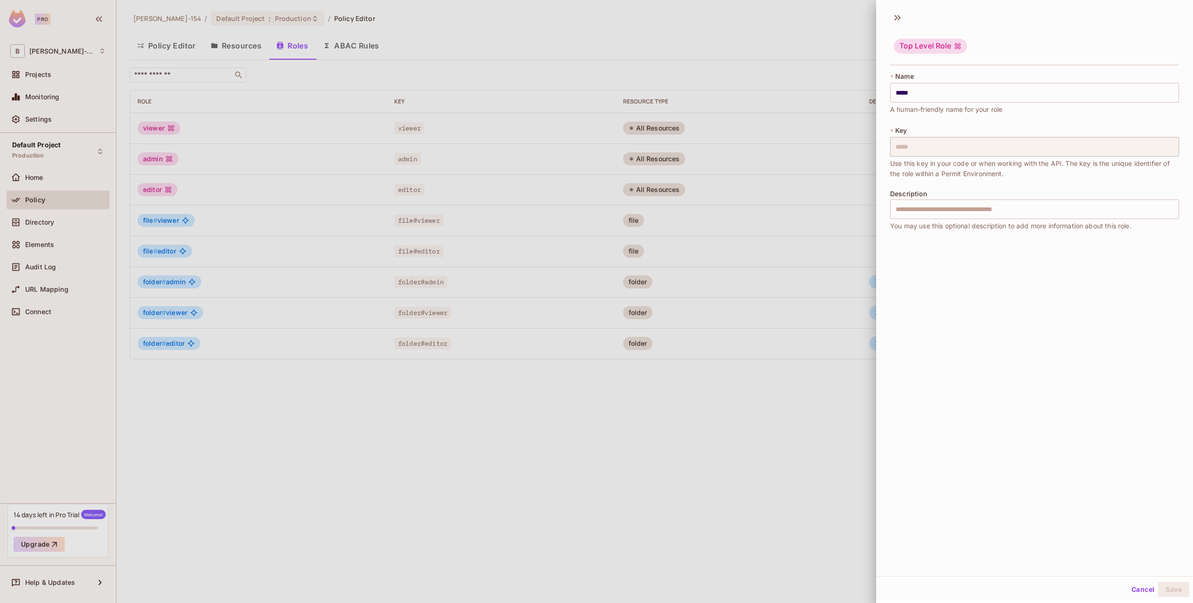
click at [776, 436] on div at bounding box center [596, 301] width 1193 height 603
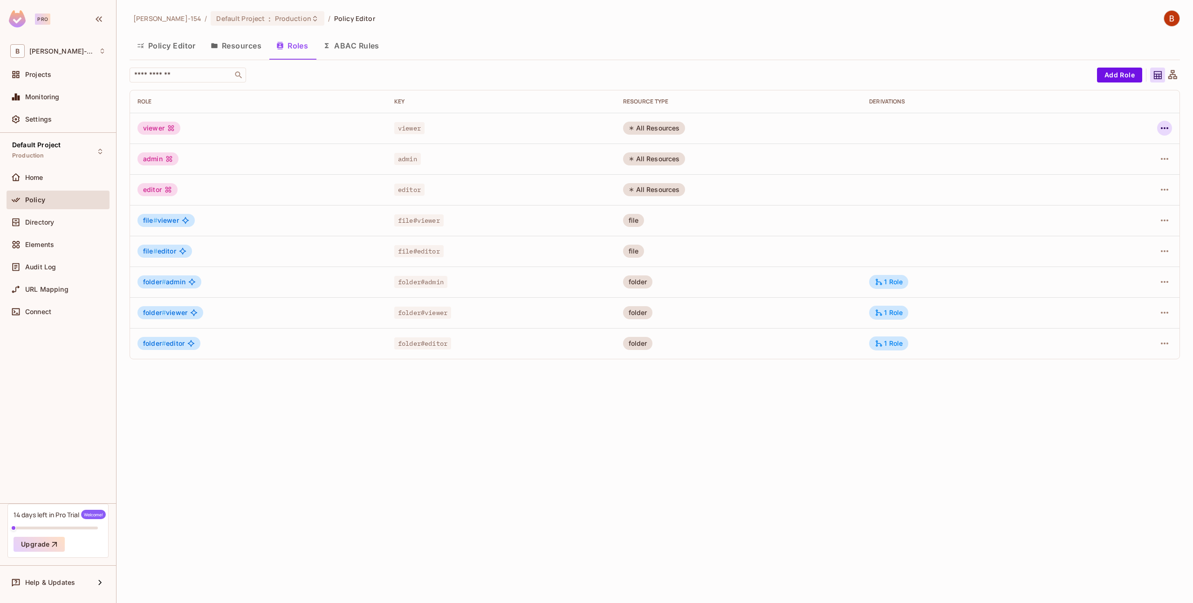
click at [795, 130] on icon "button" at bounding box center [1164, 128] width 11 height 11
click at [795, 151] on li "Edit Role" at bounding box center [1124, 149] width 83 height 21
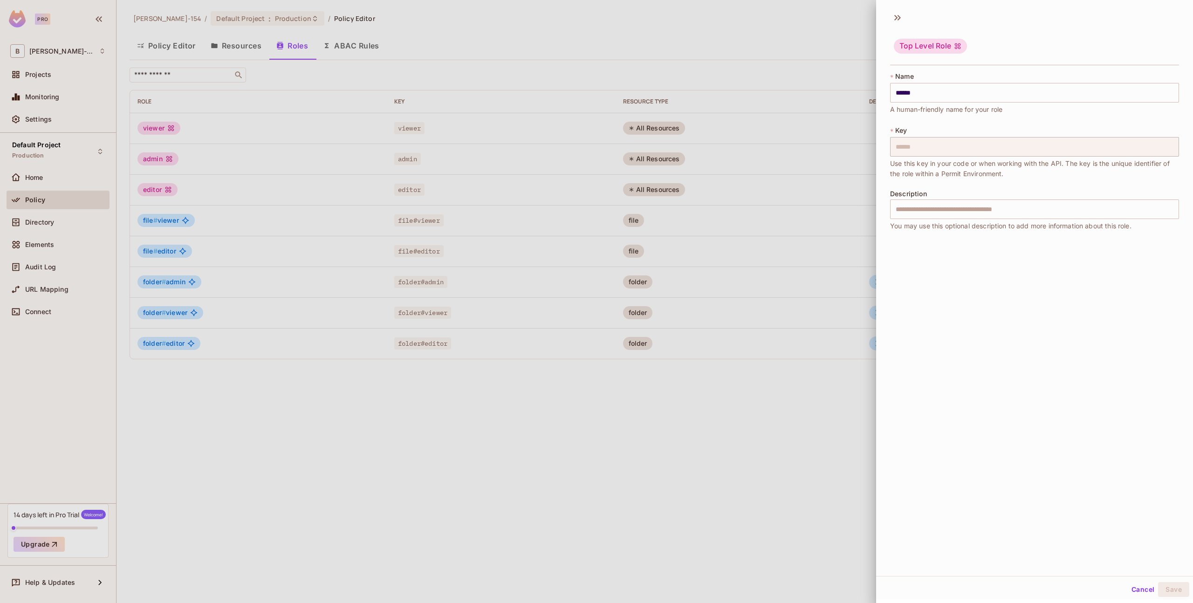
click at [765, 415] on div at bounding box center [596, 301] width 1193 height 603
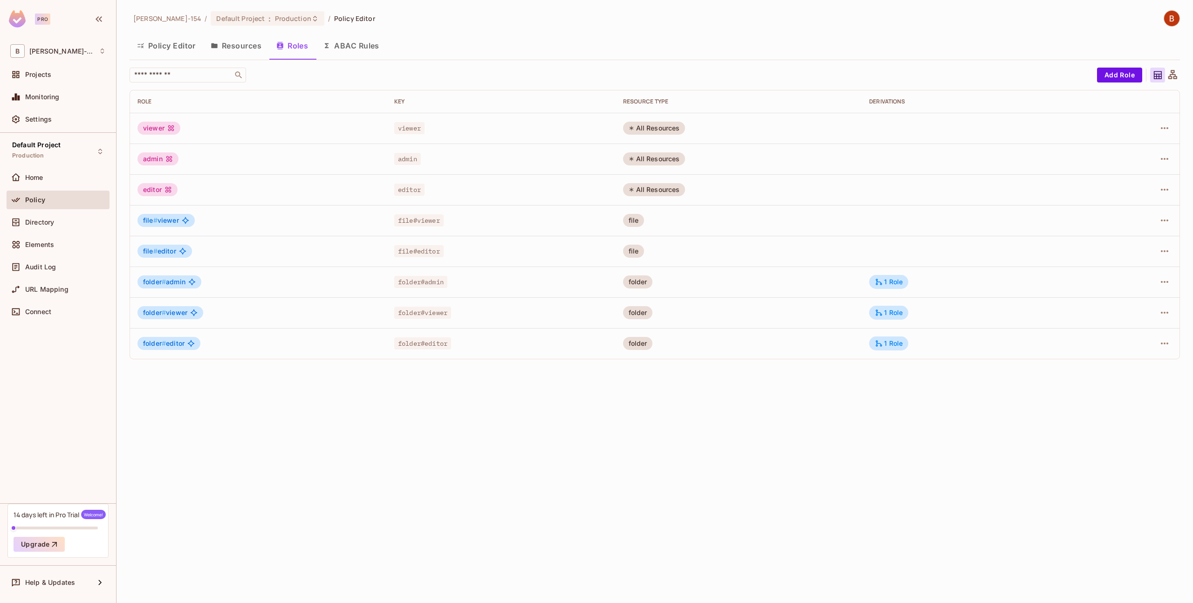
click at [690, 425] on div "Bob-154 / Default Project : Production / Policy Editor Policy Editor Resources …" at bounding box center [655, 301] width 1077 height 603
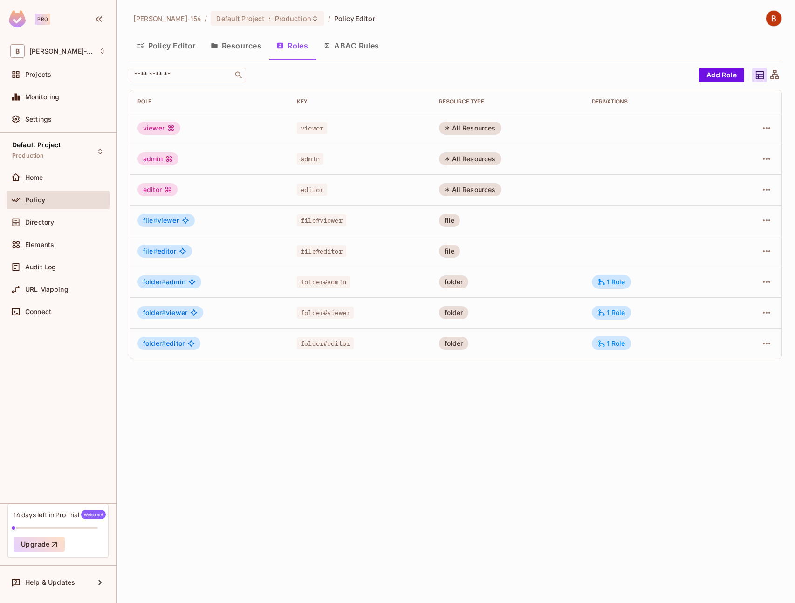
click at [248, 49] on button "Resources" at bounding box center [236, 45] width 66 height 23
